Goal: Check status: Check status

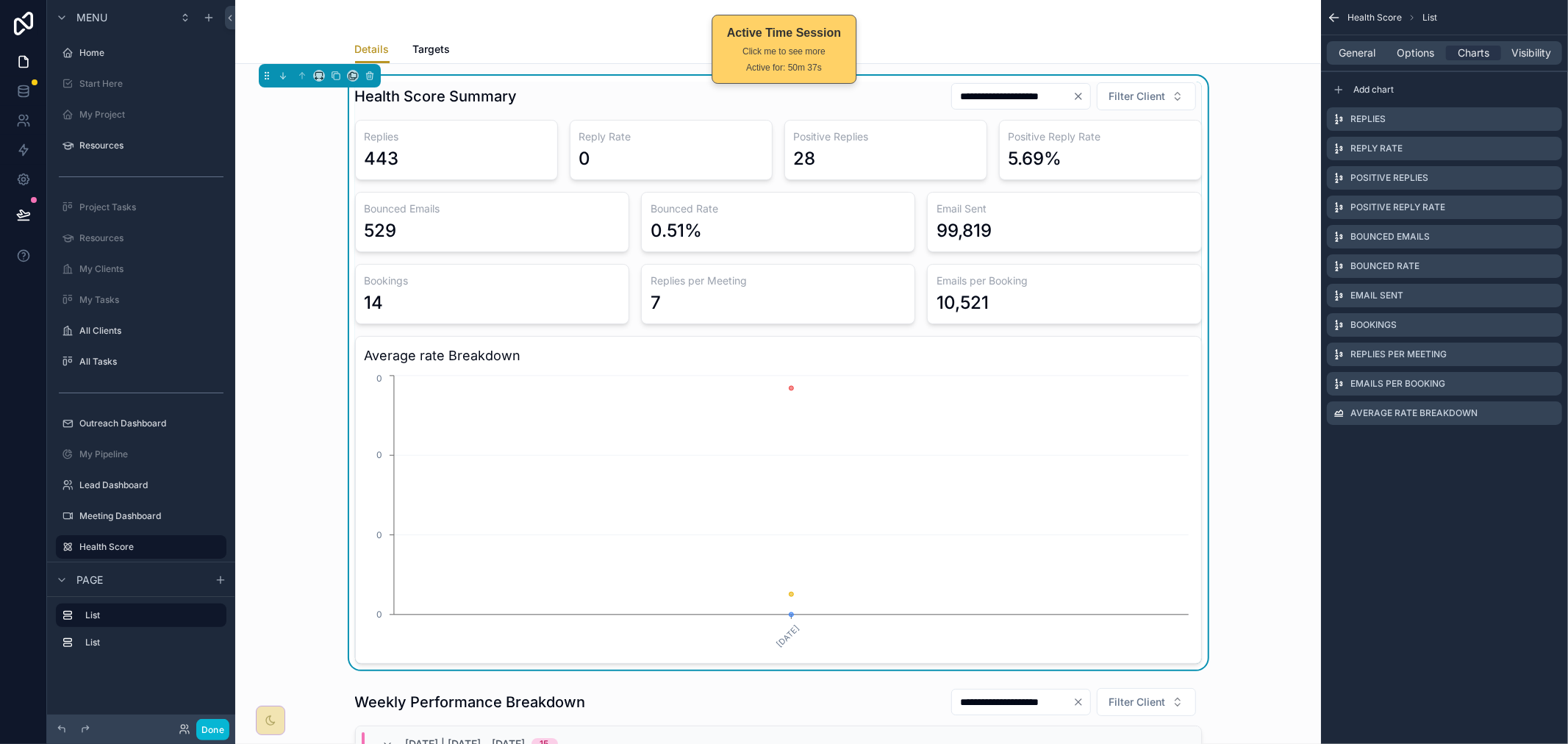
scroll to position [167, 0]
